Goal: Understand process/instructions: Learn how to perform a task or action

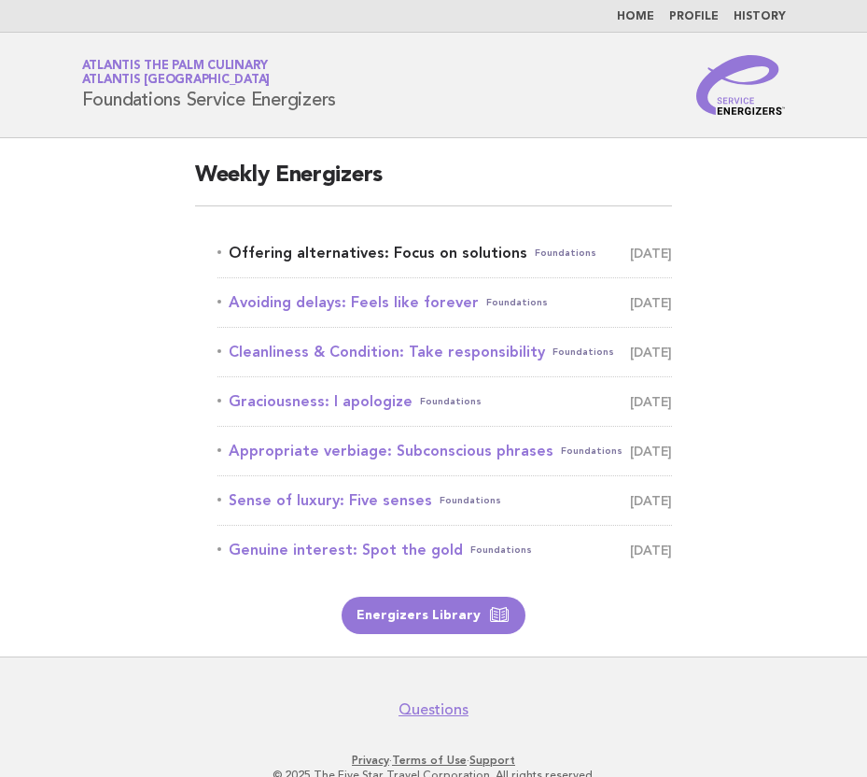
click at [354, 260] on link "Offering alternatives: Focus on solutions Foundations September 6" at bounding box center [444, 253] width 455 height 26
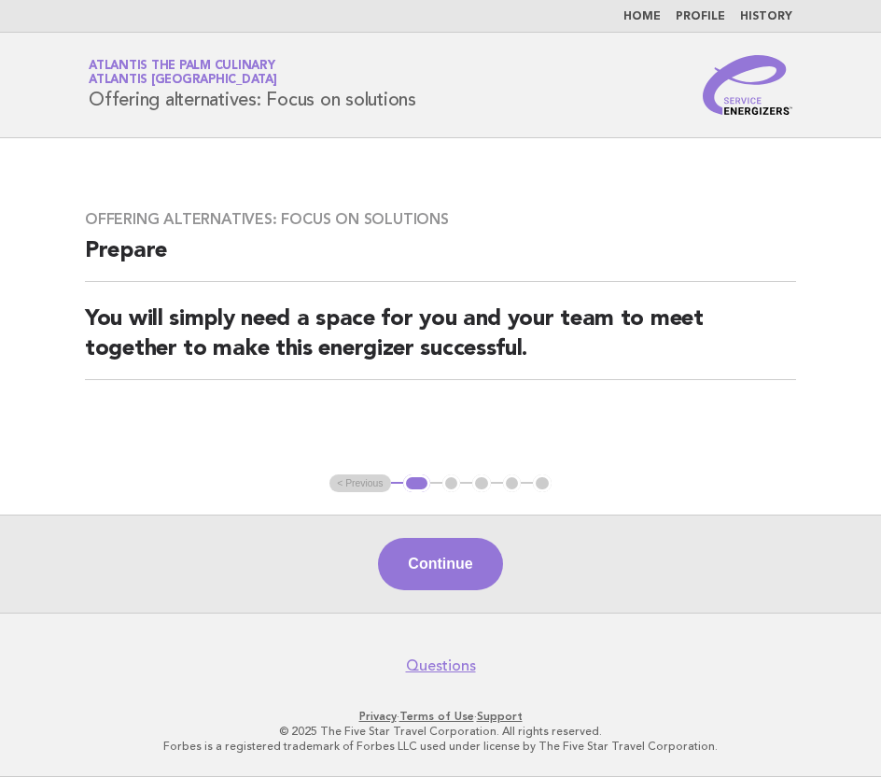
click at [439, 593] on div "Continue" at bounding box center [440, 563] width 881 height 98
click at [438, 570] on button "Continue" at bounding box center [440, 564] width 124 height 52
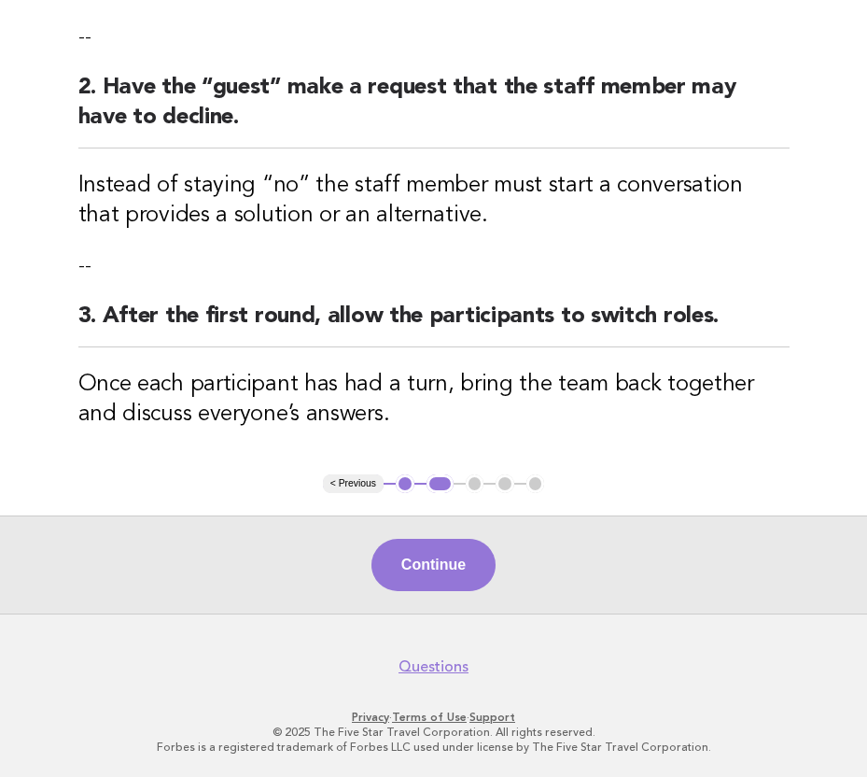
click at [409, 557] on button "Continue" at bounding box center [434, 565] width 124 height 52
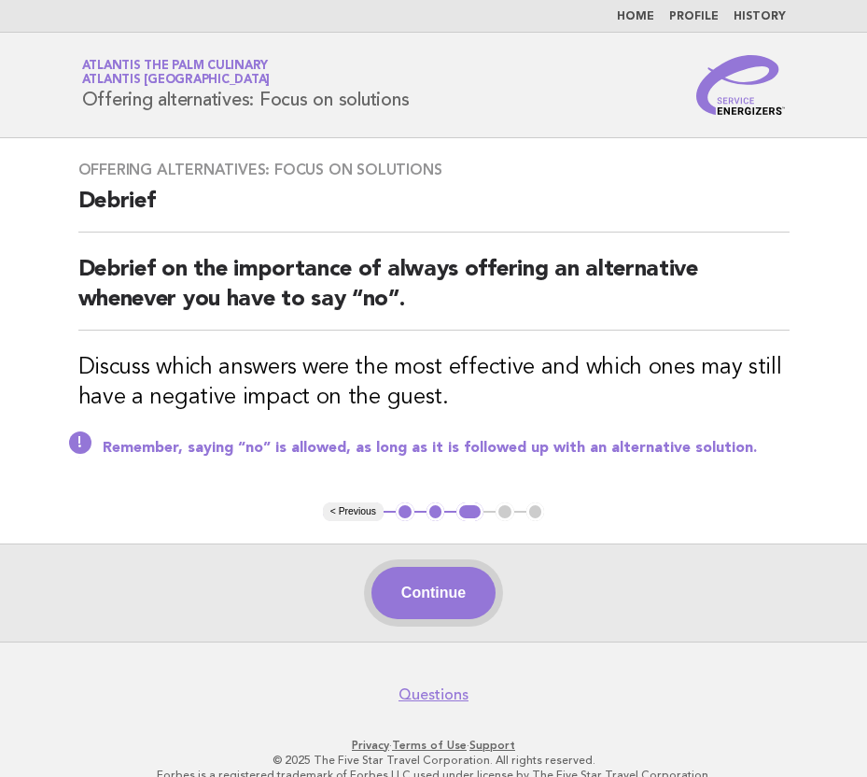
click at [462, 605] on button "Continue" at bounding box center [434, 593] width 124 height 52
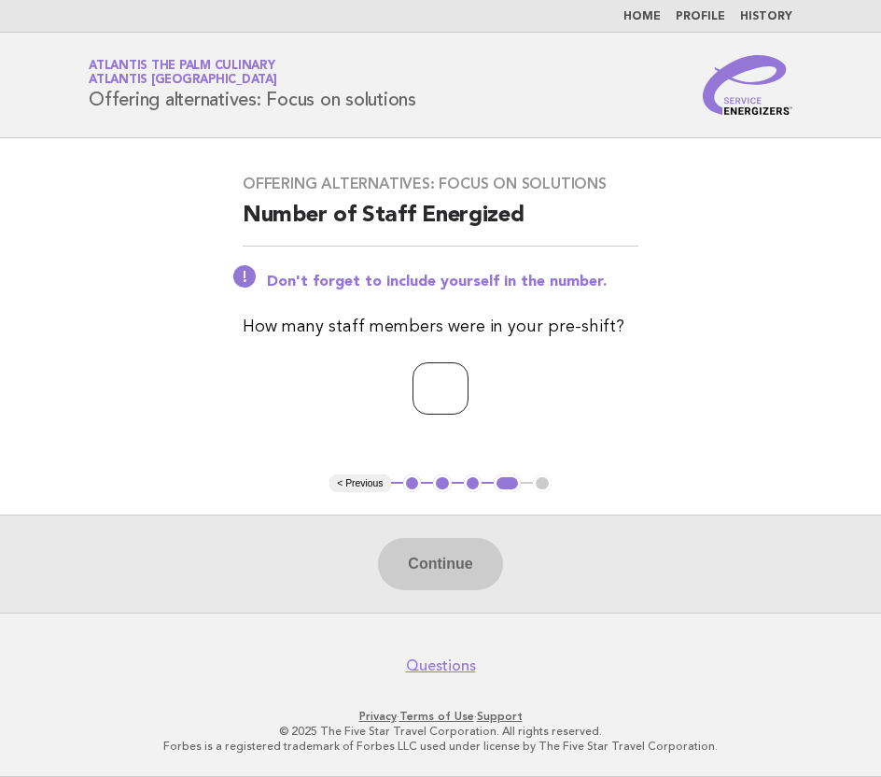
click at [424, 388] on input "number" at bounding box center [441, 388] width 56 height 52
type input "**"
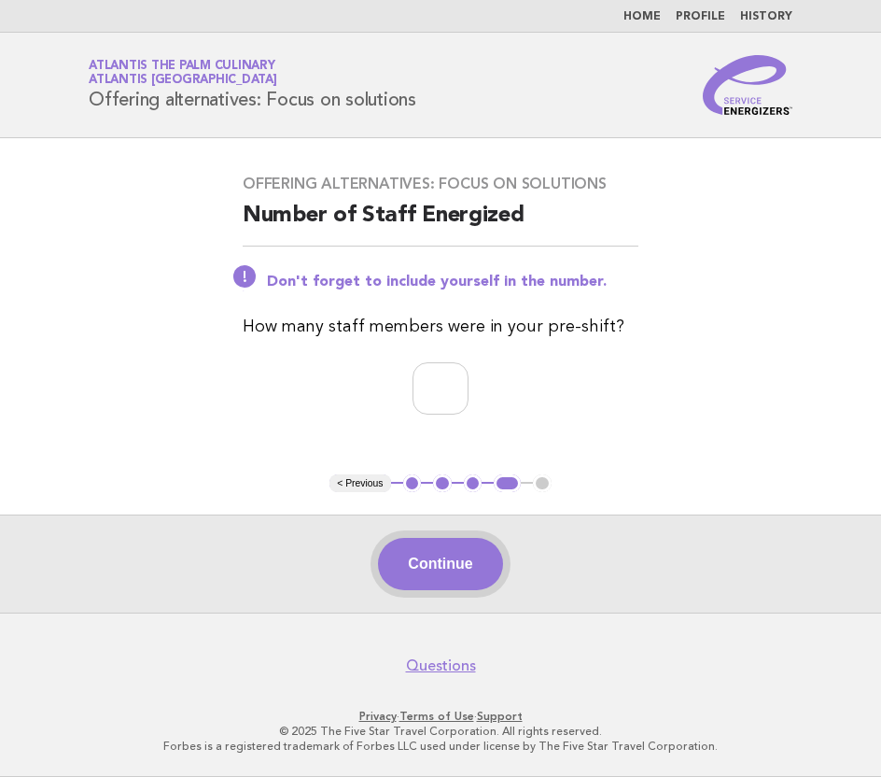
click at [431, 581] on button "Continue" at bounding box center [440, 564] width 124 height 52
